Goal: Task Accomplishment & Management: Complete application form

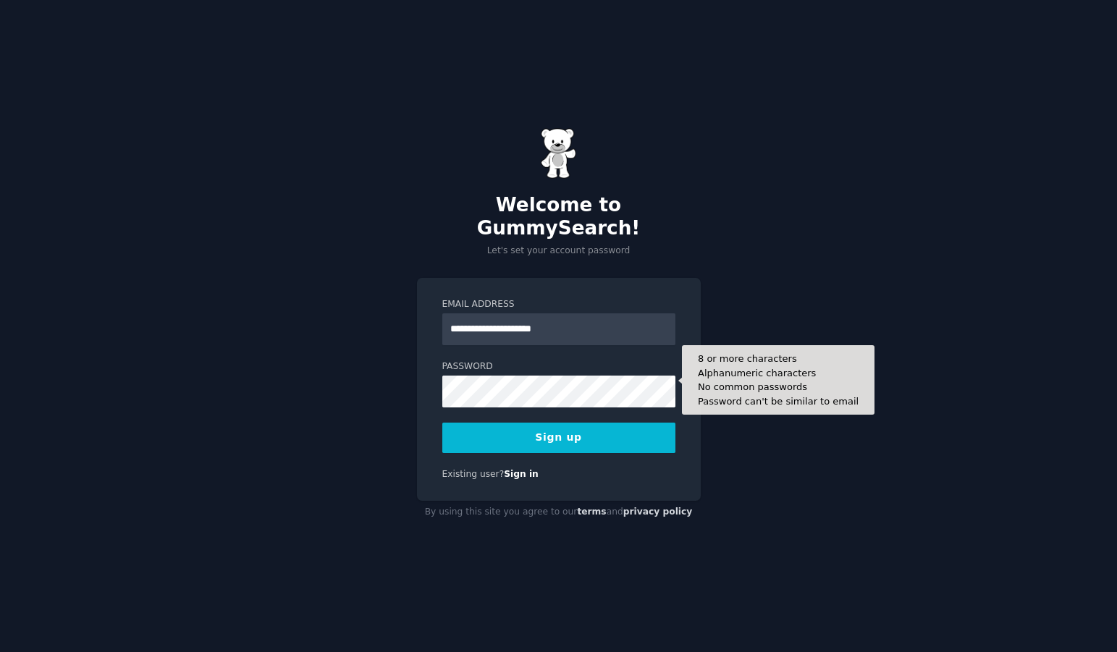
type input "**********"
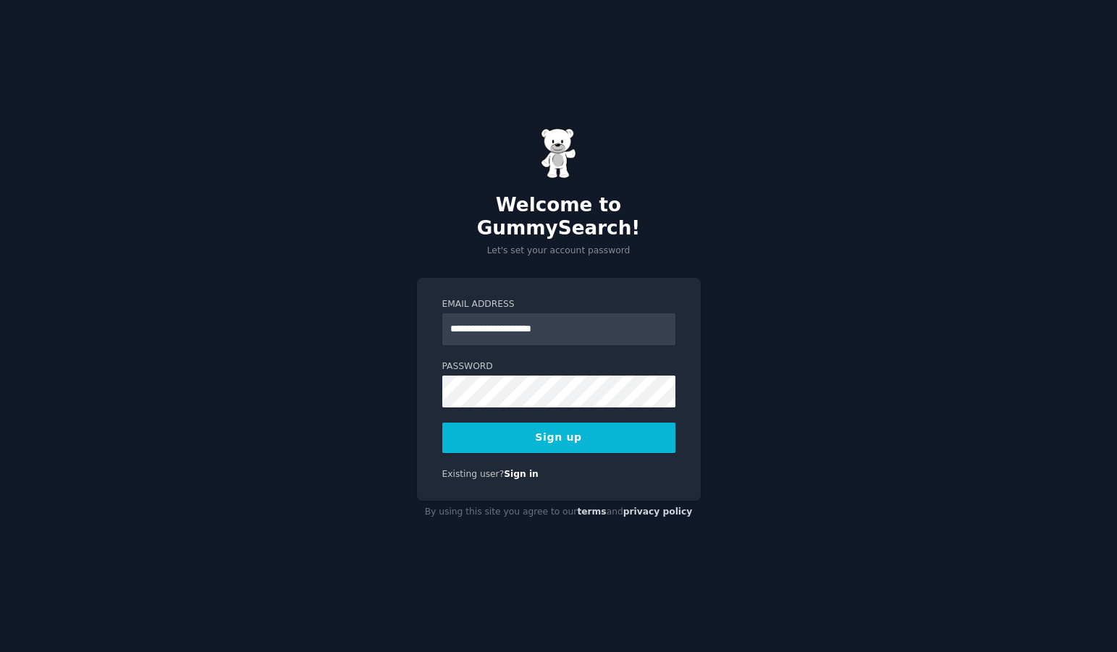
click at [585, 423] on button "Sign up" at bounding box center [558, 438] width 233 height 30
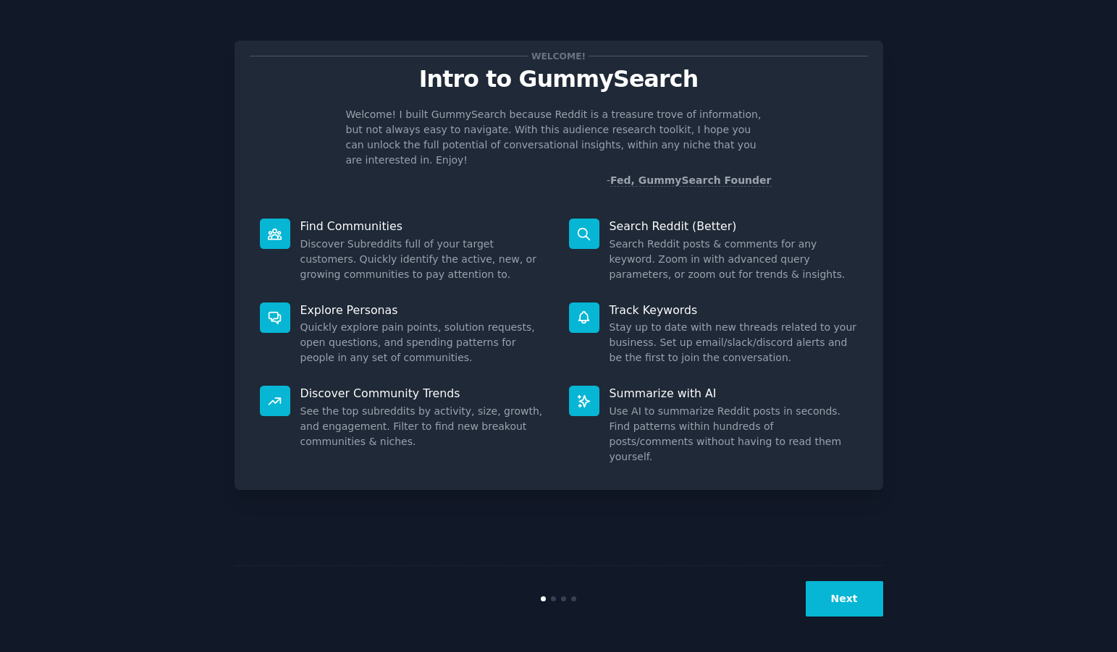
click at [832, 602] on button "Next" at bounding box center [843, 598] width 77 height 35
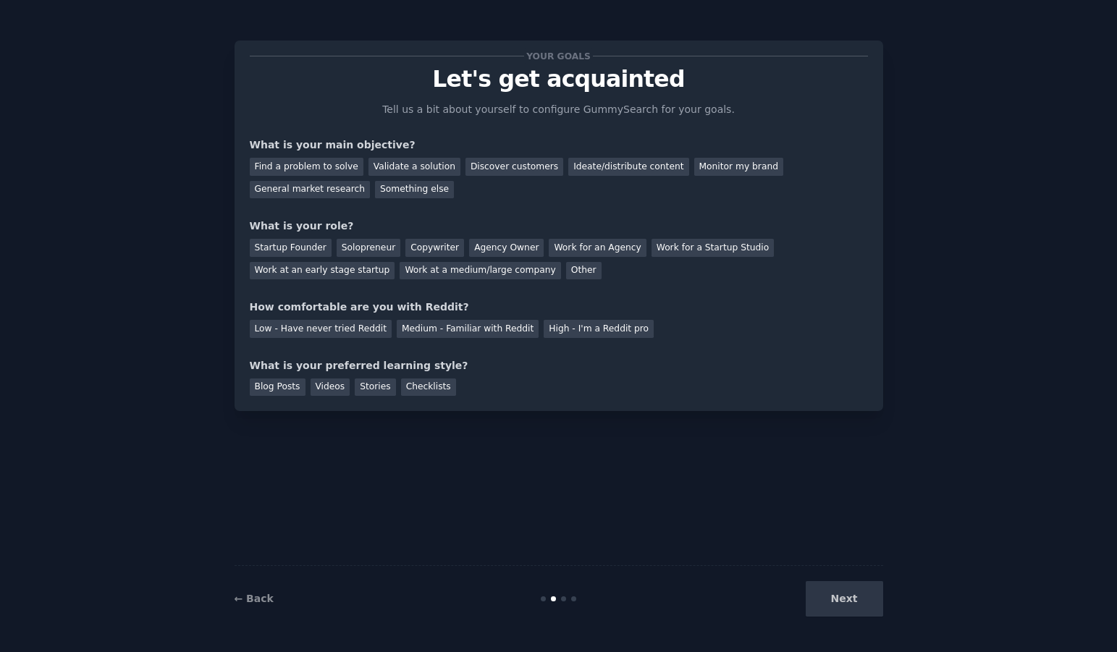
click at [847, 606] on div "Next" at bounding box center [775, 598] width 216 height 35
click at [849, 602] on div "Next" at bounding box center [775, 598] width 216 height 35
click at [578, 100] on div "Your goals Let's get acquainted Tell us a bit about yourself to configure Gummy…" at bounding box center [559, 226] width 618 height 340
drag, startPoint x: 715, startPoint y: 481, endPoint x: 423, endPoint y: 456, distance: 292.7
click at [425, 457] on div "Your goals Let's get acquainted Tell us a bit about yourself to configure Gummy…" at bounding box center [558, 326] width 648 height 612
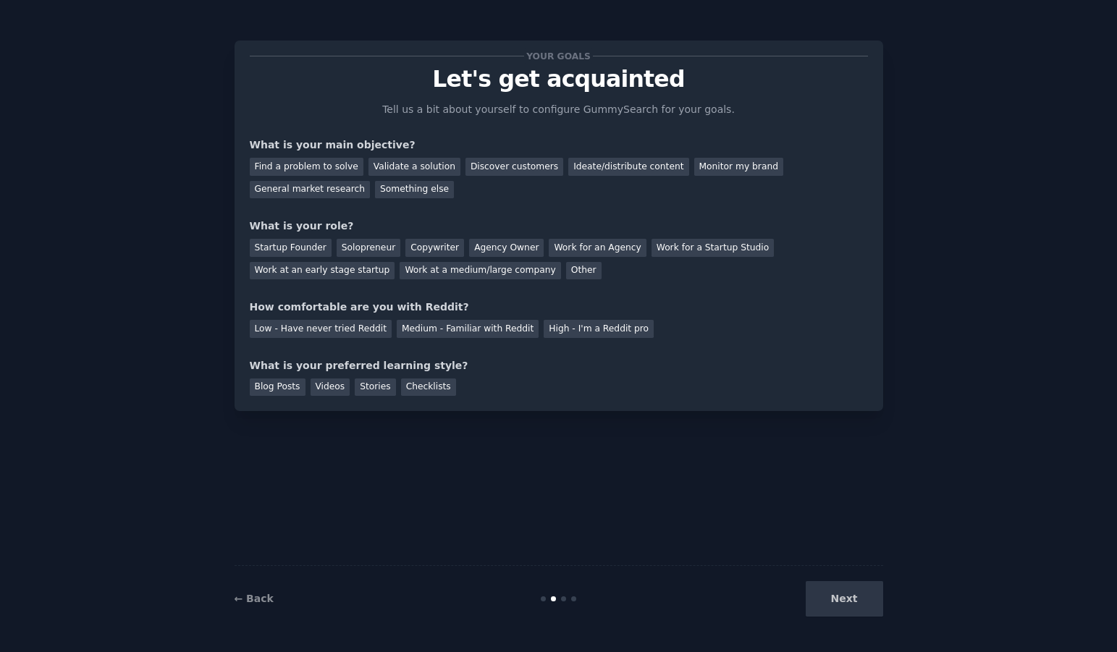
click at [857, 604] on div "Next" at bounding box center [775, 598] width 216 height 35
click at [261, 604] on link "← Back" at bounding box center [253, 599] width 39 height 12
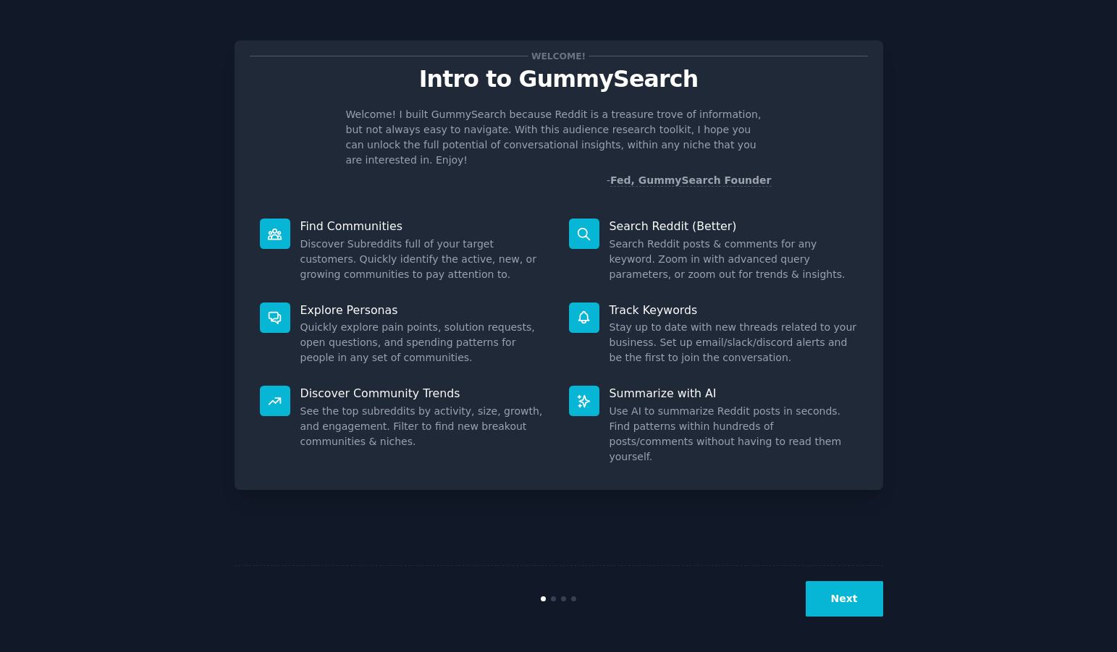
click at [844, 601] on button "Next" at bounding box center [843, 598] width 77 height 35
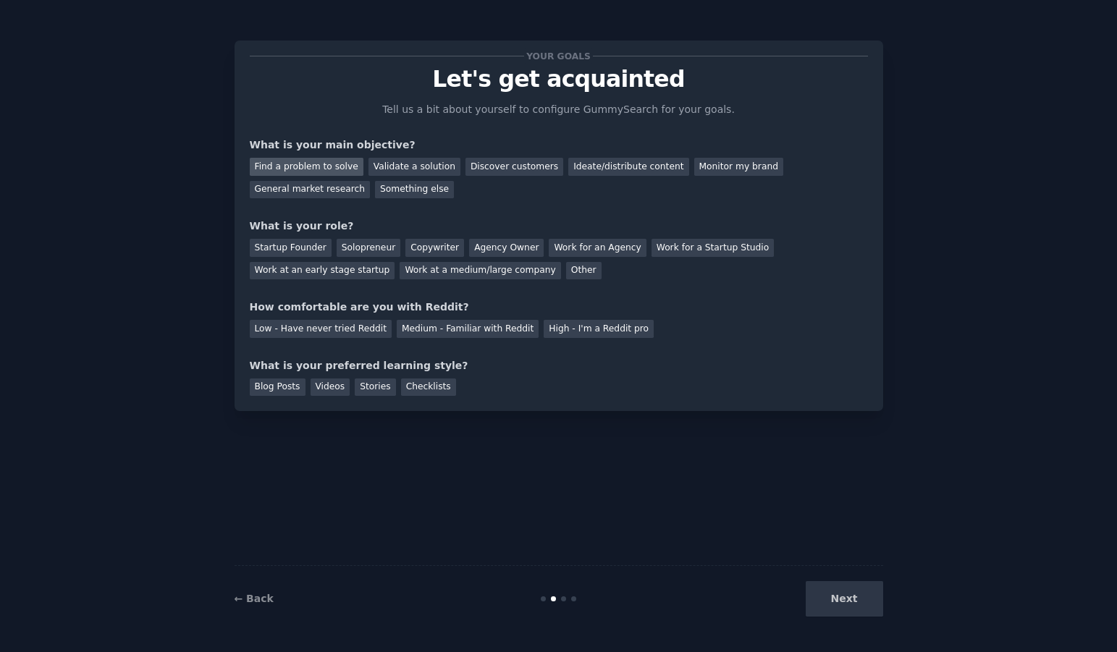
click at [325, 164] on div "Find a problem to solve" at bounding box center [307, 167] width 114 height 18
click at [305, 248] on div "Startup Founder" at bounding box center [291, 248] width 82 height 18
click at [347, 241] on div "Solopreneur" at bounding box center [369, 248] width 64 height 18
click at [310, 243] on div "Startup Founder" at bounding box center [291, 248] width 82 height 18
click at [327, 325] on div "Low - Have never tried Reddit" at bounding box center [321, 329] width 142 height 18
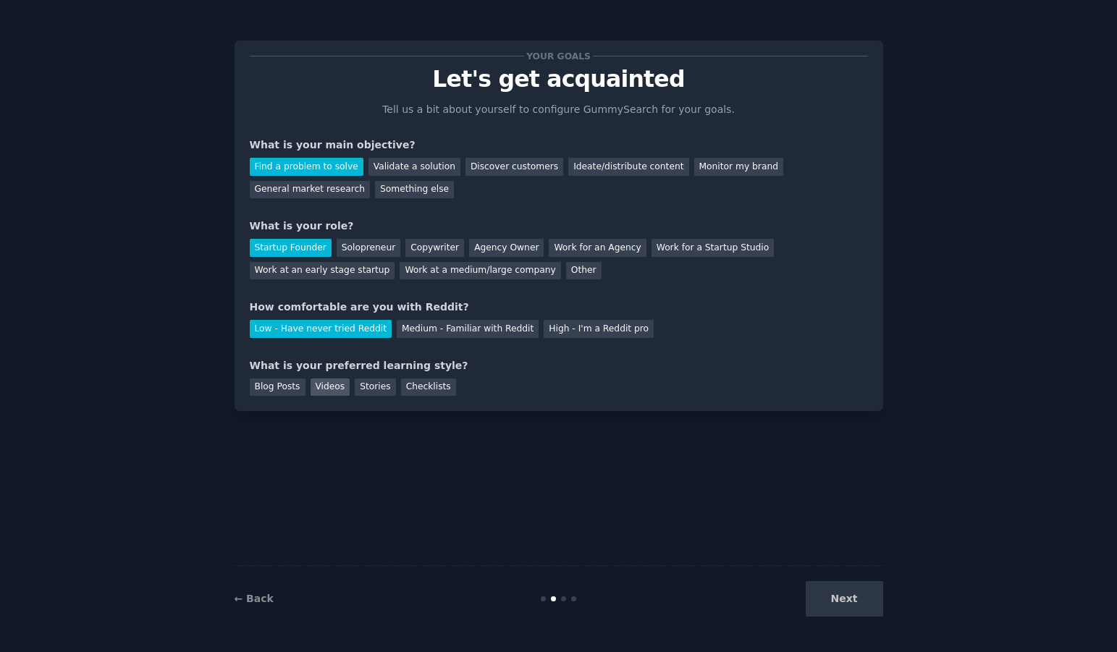
click at [320, 384] on div "Videos" at bounding box center [330, 387] width 40 height 18
click at [415, 385] on div "Checklists" at bounding box center [428, 387] width 55 height 18
click at [333, 382] on div "Videos" at bounding box center [330, 387] width 40 height 18
click at [850, 610] on button "Next" at bounding box center [843, 598] width 77 height 35
